Goal: Information Seeking & Learning: Learn about a topic

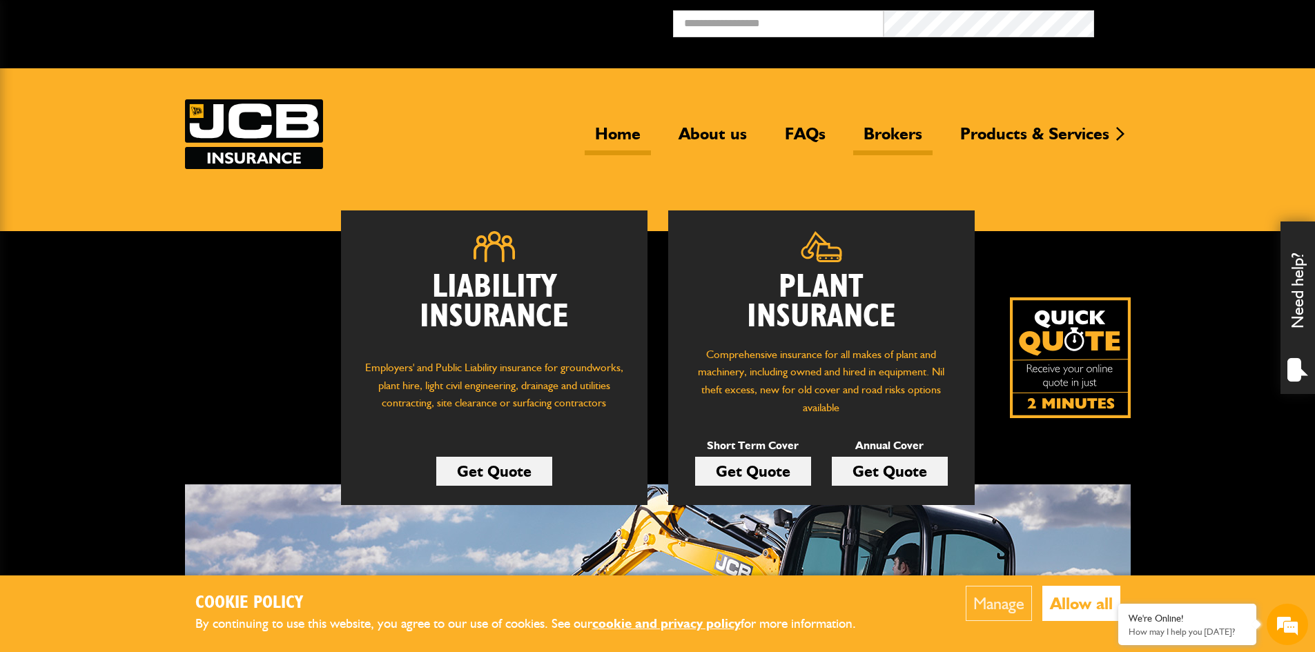
click at [892, 130] on link "Brokers" at bounding box center [892, 140] width 79 height 32
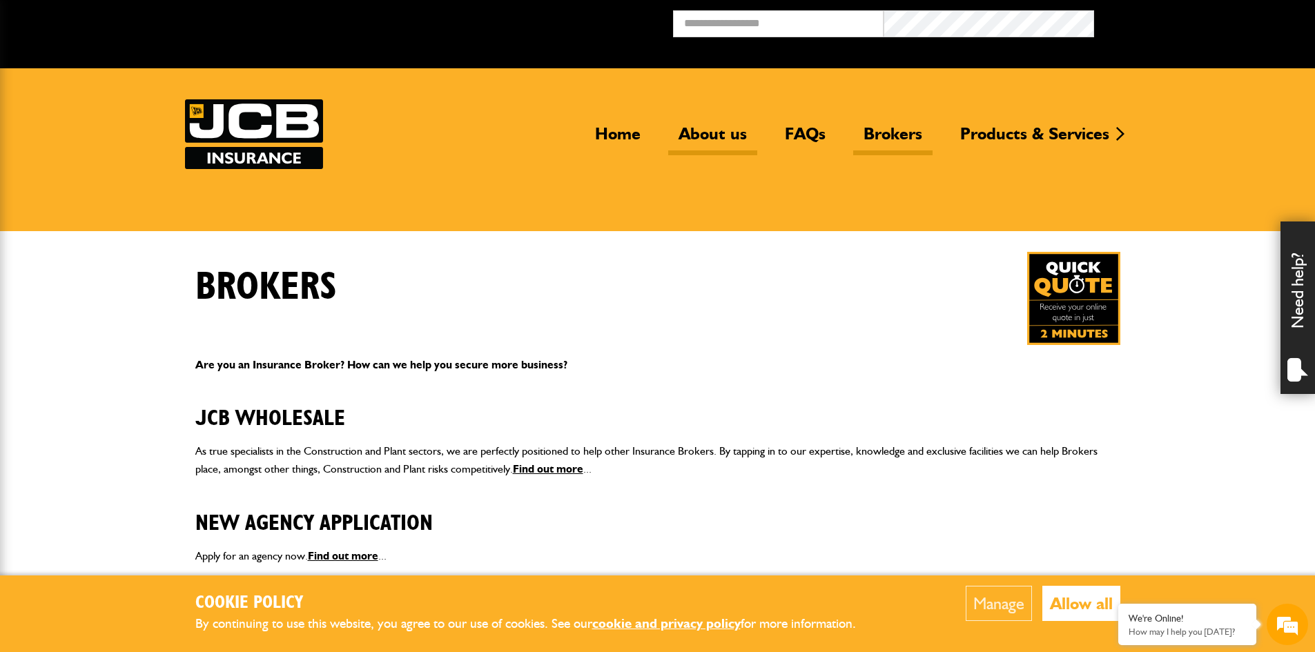
click at [698, 139] on link "About us" at bounding box center [712, 140] width 89 height 32
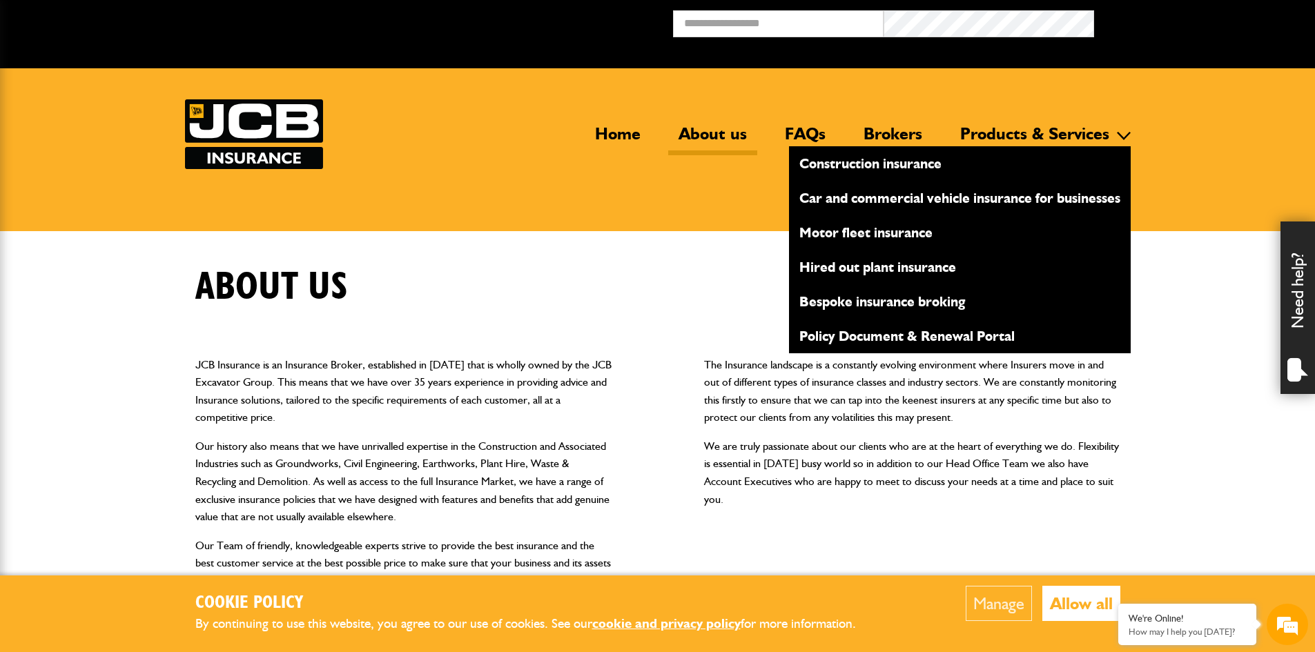
click at [1011, 135] on link "Products & Services" at bounding box center [1035, 140] width 170 height 32
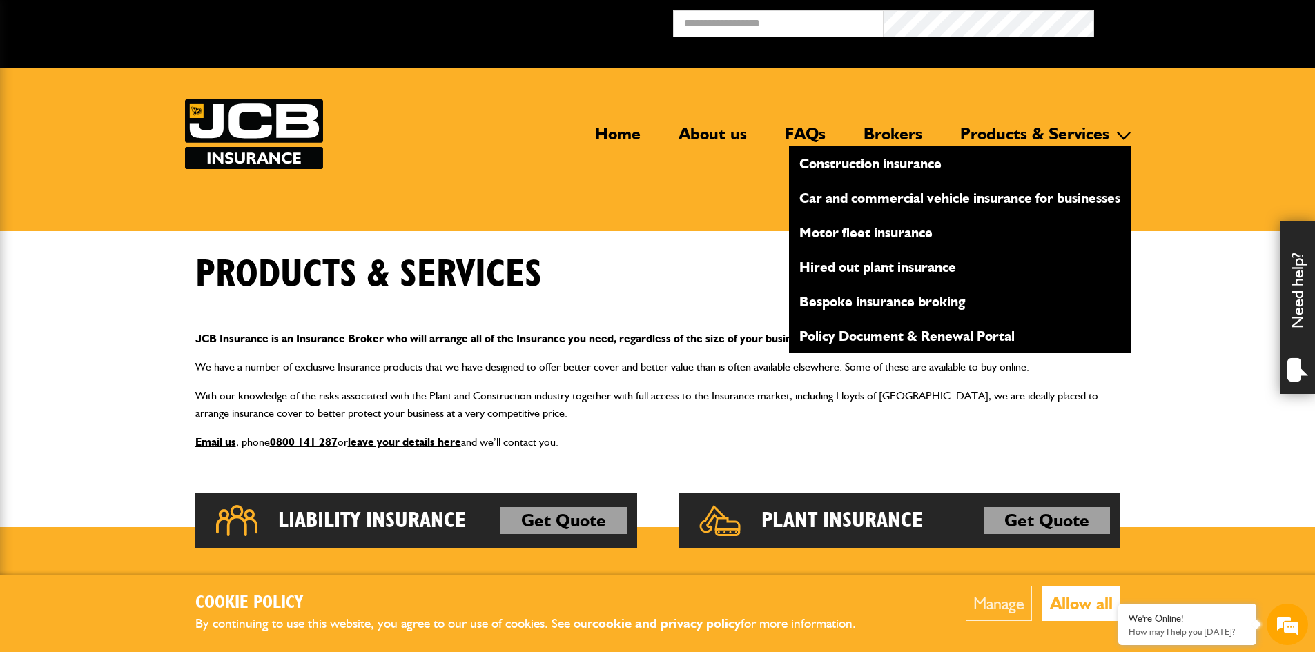
click at [872, 163] on link "Construction insurance" at bounding box center [960, 163] width 342 height 23
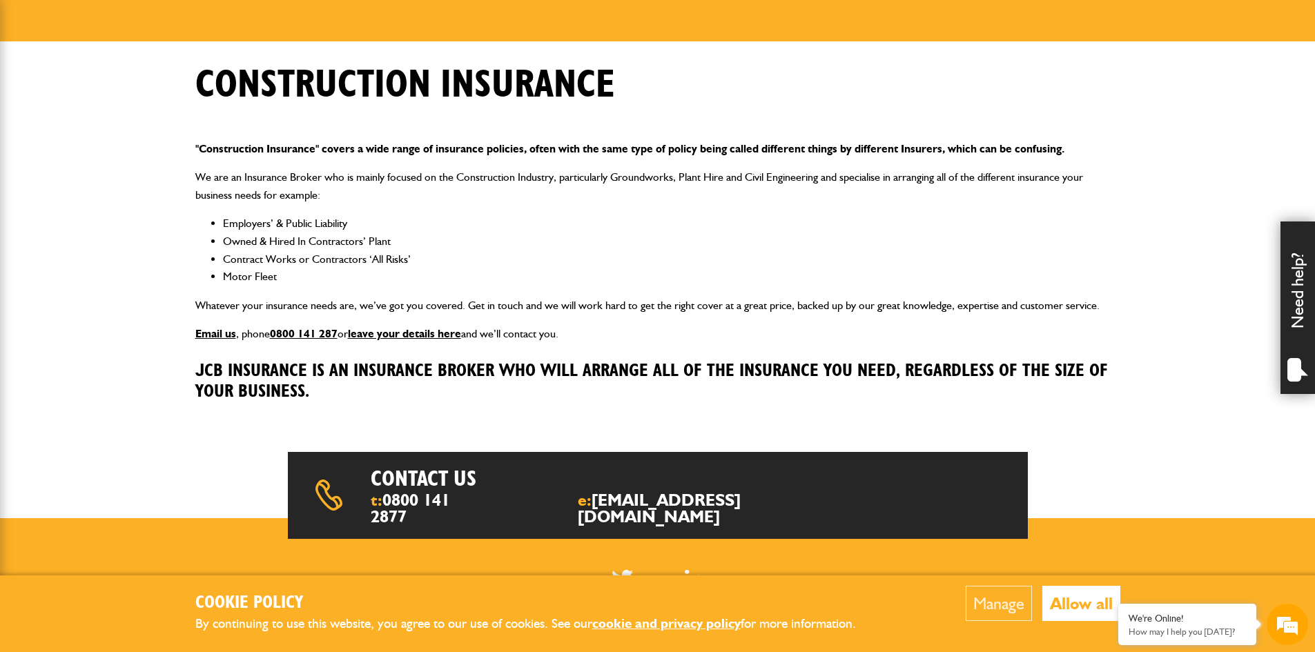
scroll to position [207, 0]
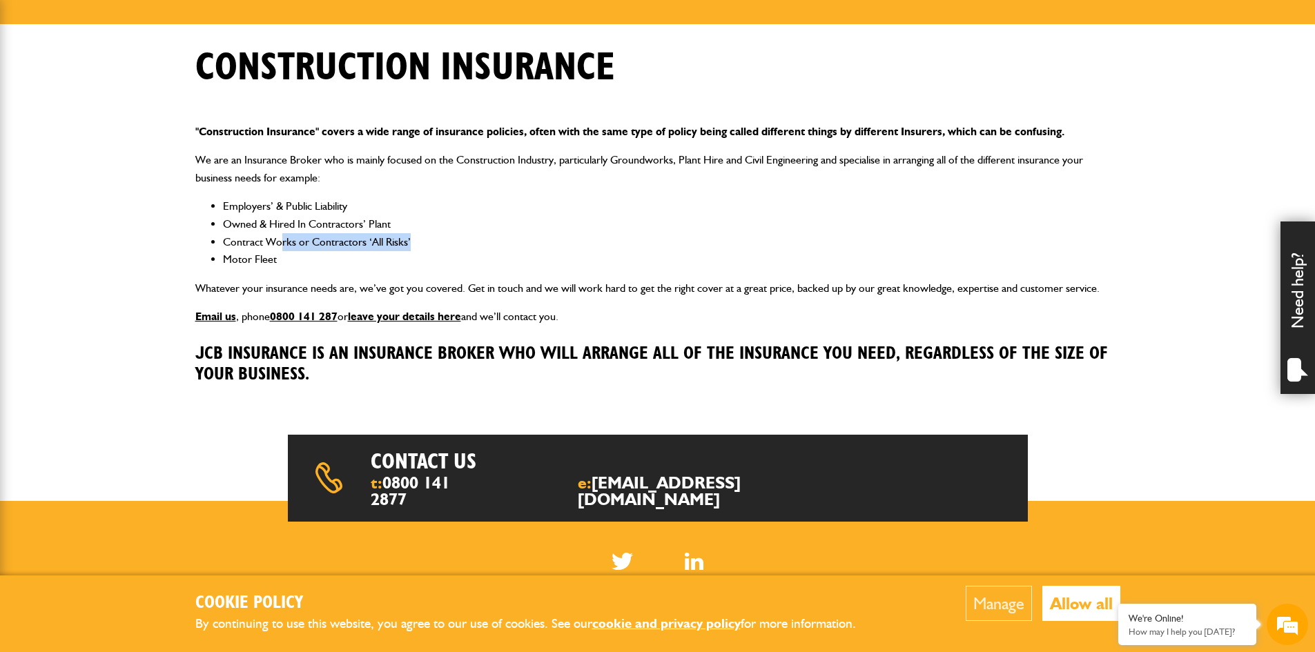
drag, startPoint x: 338, startPoint y: 244, endPoint x: 447, endPoint y: 246, distance: 108.4
click at [447, 246] on li "Contract Works or Contractors ‘All Risks’" at bounding box center [671, 242] width 897 height 18
click at [493, 229] on li "Owned & Hired In Contractors’ Plant" at bounding box center [671, 224] width 897 height 18
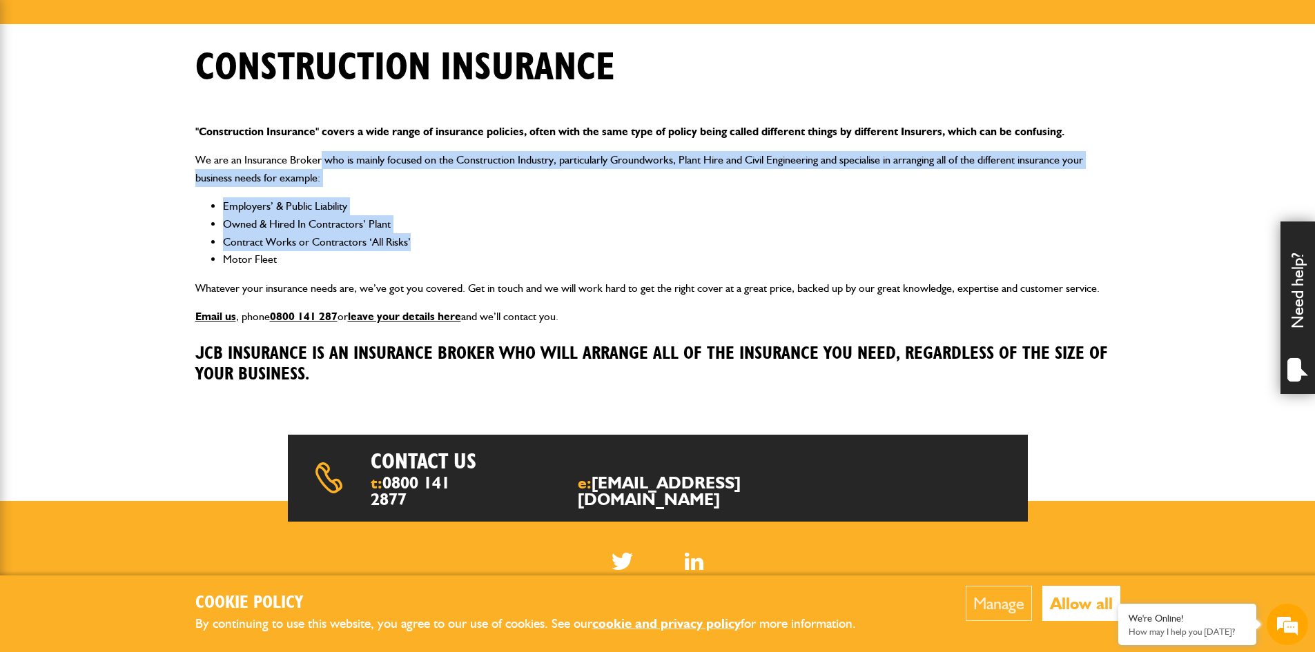
drag, startPoint x: 320, startPoint y: 161, endPoint x: 666, endPoint y: 246, distance: 356.5
click at [666, 246] on div ""Construction Insurance" covers a wide range of insurance policies, often with …" at bounding box center [657, 258] width 945 height 292
click at [666, 246] on li "Contract Works or Contractors ‘All Risks’" at bounding box center [671, 242] width 897 height 18
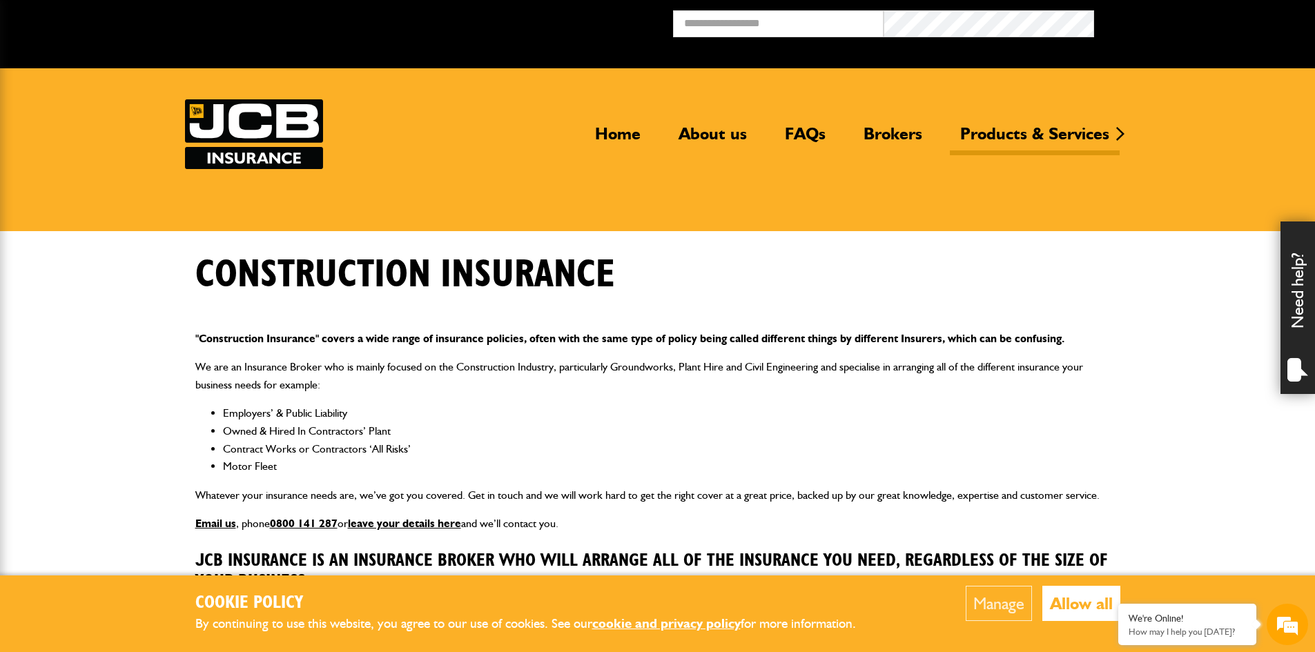
scroll to position [0, 0]
click at [299, 127] on img at bounding box center [254, 134] width 138 height 70
